Goal: Information Seeking & Learning: Learn about a topic

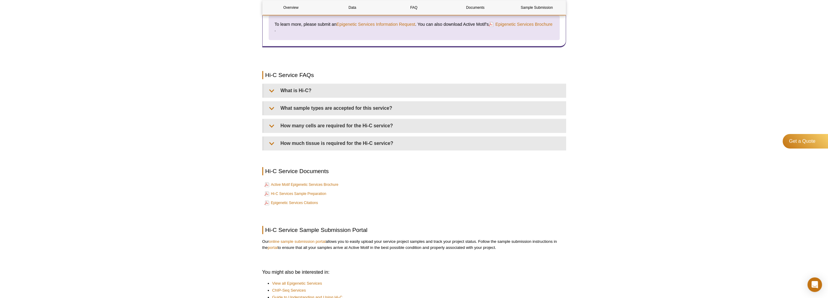
scroll to position [959, 0]
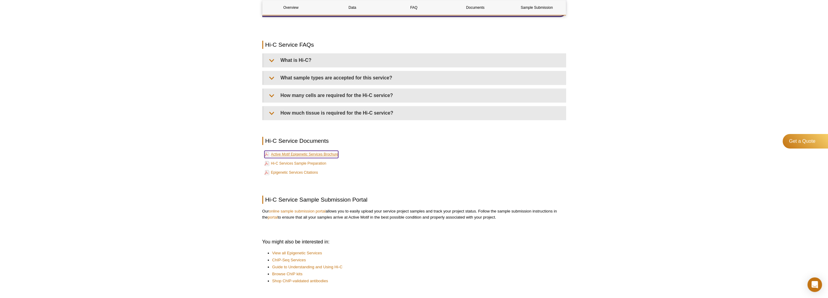
click at [308, 152] on link "Active Motif Epigenetic Services Brochure" at bounding box center [302, 153] width 74 height 7
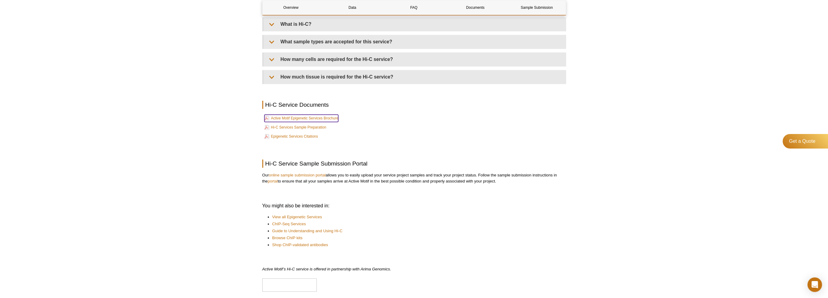
scroll to position [1057, 0]
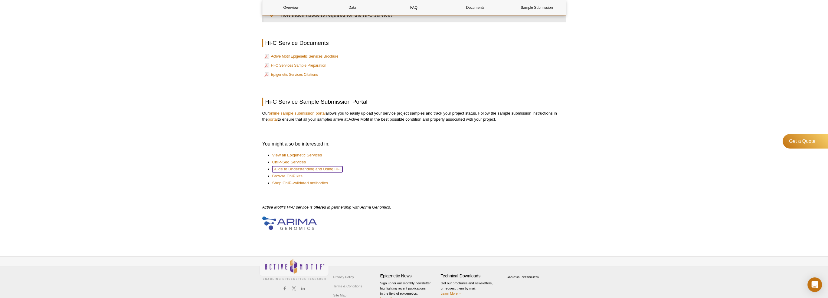
click at [328, 166] on link "Guide to Understanding and Using Hi-C​" at bounding box center [307, 169] width 70 height 6
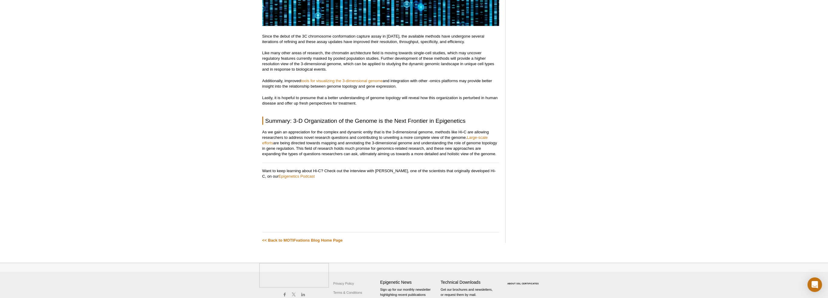
scroll to position [2144, 0]
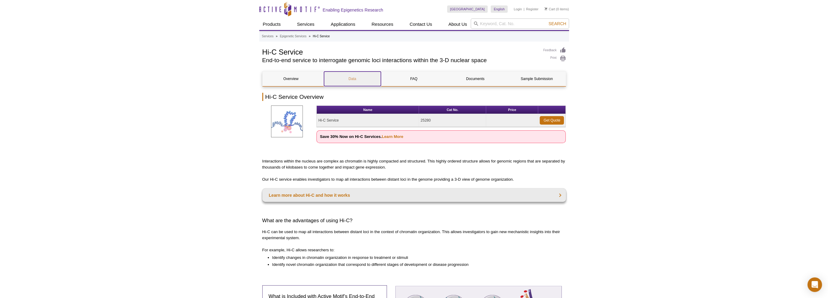
click at [350, 77] on link "Data" at bounding box center [352, 78] width 57 height 15
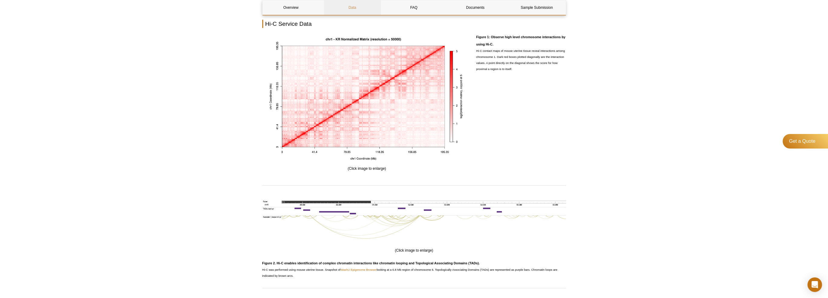
scroll to position [421, 0]
click at [476, 6] on link "Documents" at bounding box center [475, 7] width 57 height 15
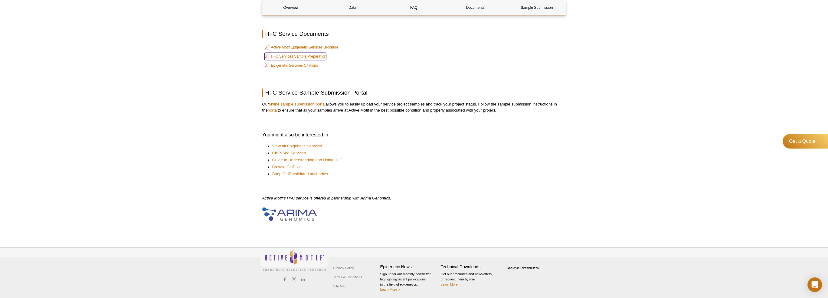
click at [317, 54] on link "Hi-C Services Sample Preparation" at bounding box center [296, 56] width 62 height 7
